Goal: Task Accomplishment & Management: Use online tool/utility

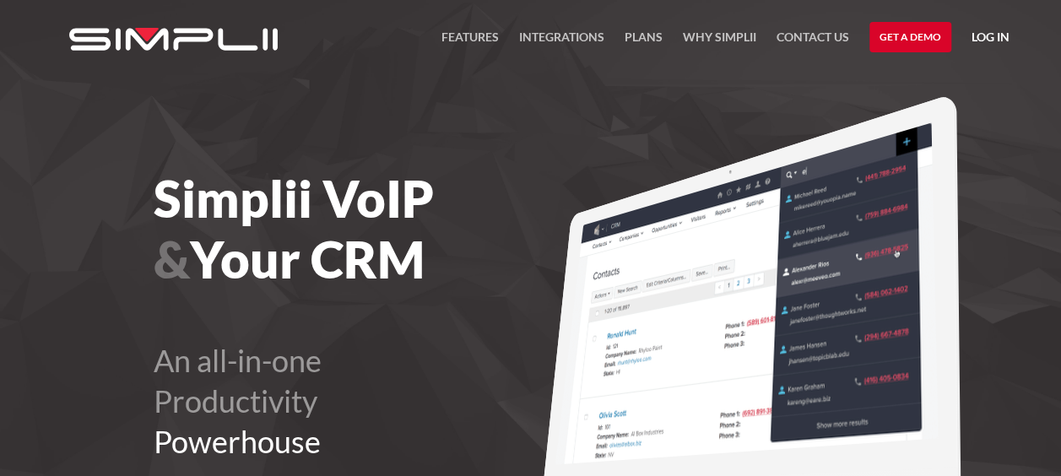
click at [981, 35] on link "Log in" at bounding box center [991, 39] width 38 height 25
click at [989, 38] on link "Log in" at bounding box center [991, 39] width 38 height 25
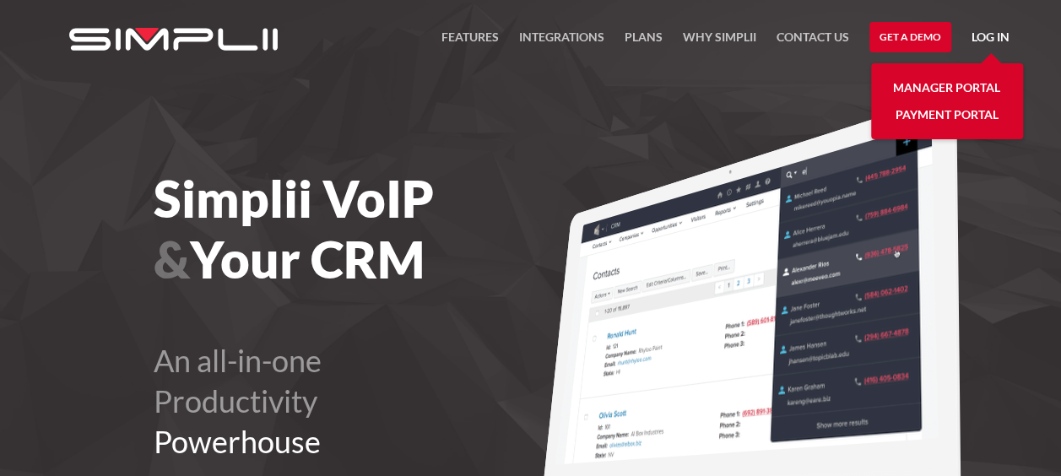
click at [959, 111] on link "Payment Portal" at bounding box center [947, 114] width 103 height 27
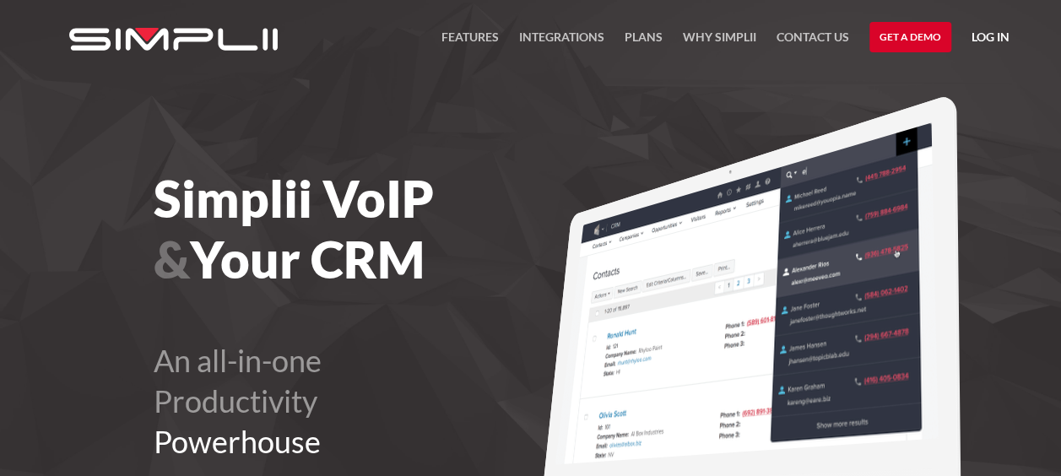
click at [978, 40] on link "Log in" at bounding box center [991, 39] width 38 height 25
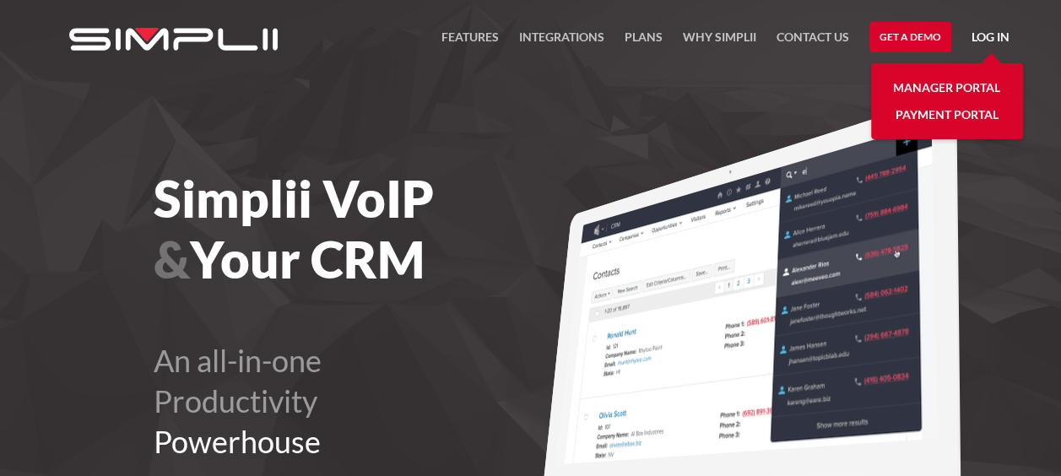
click at [949, 111] on link "Payment Portal" at bounding box center [947, 114] width 103 height 27
